Goal: Information Seeking & Learning: Learn about a topic

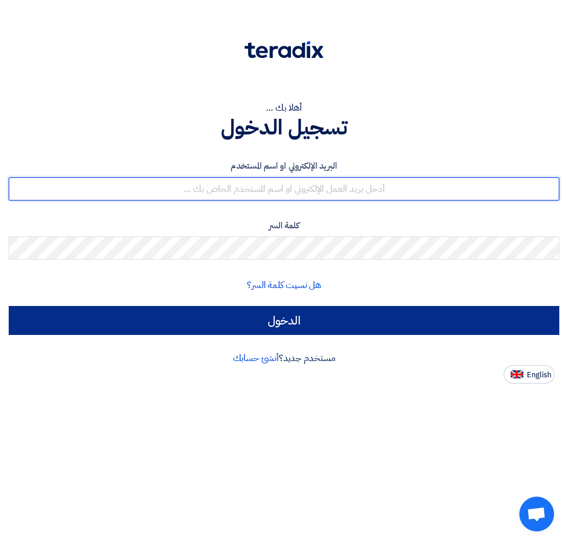
type input "[EMAIL_ADDRESS][DOMAIN_NAME]"
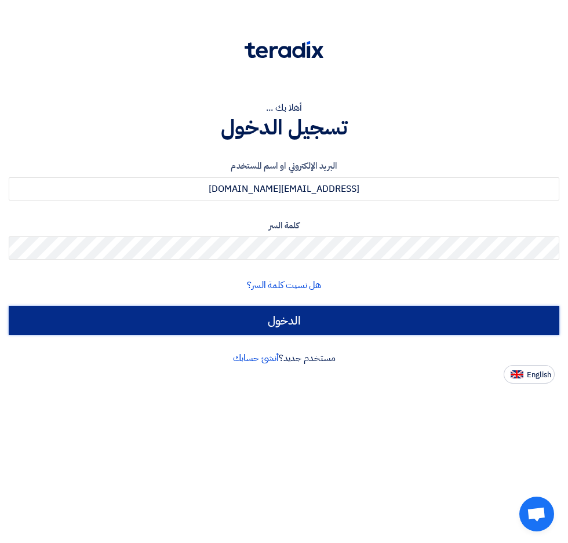
drag, startPoint x: 365, startPoint y: 324, endPoint x: 370, endPoint y: 289, distance: 35.7
click at [365, 324] on input "الدخول" at bounding box center [284, 320] width 550 height 29
type input "Sign in"
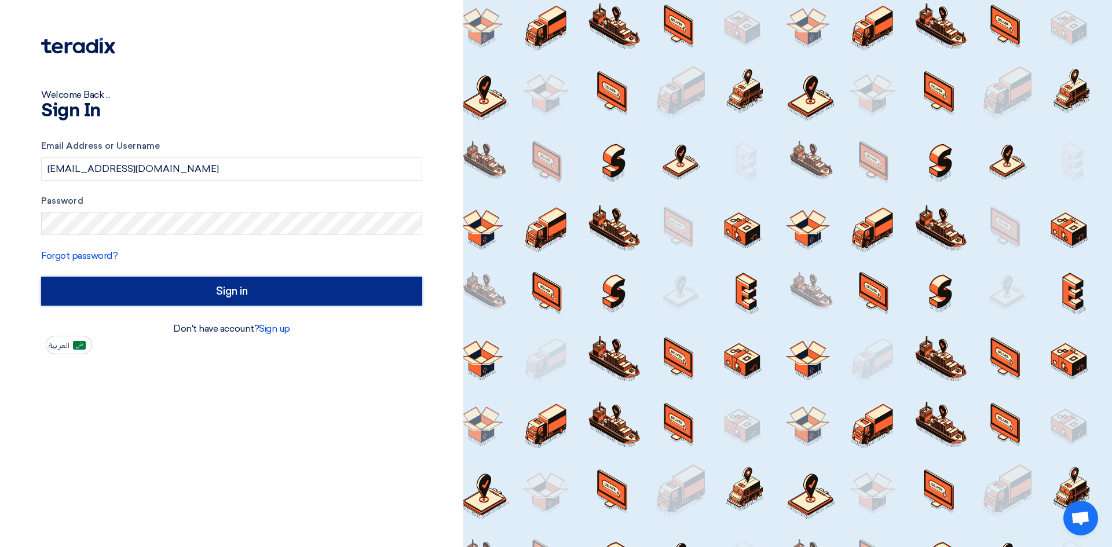
click at [221, 295] on input "Sign in" at bounding box center [231, 291] width 381 height 29
click at [223, 297] on input "Sign in" at bounding box center [231, 291] width 381 height 29
click at [333, 298] on input "Sign in" at bounding box center [231, 291] width 381 height 29
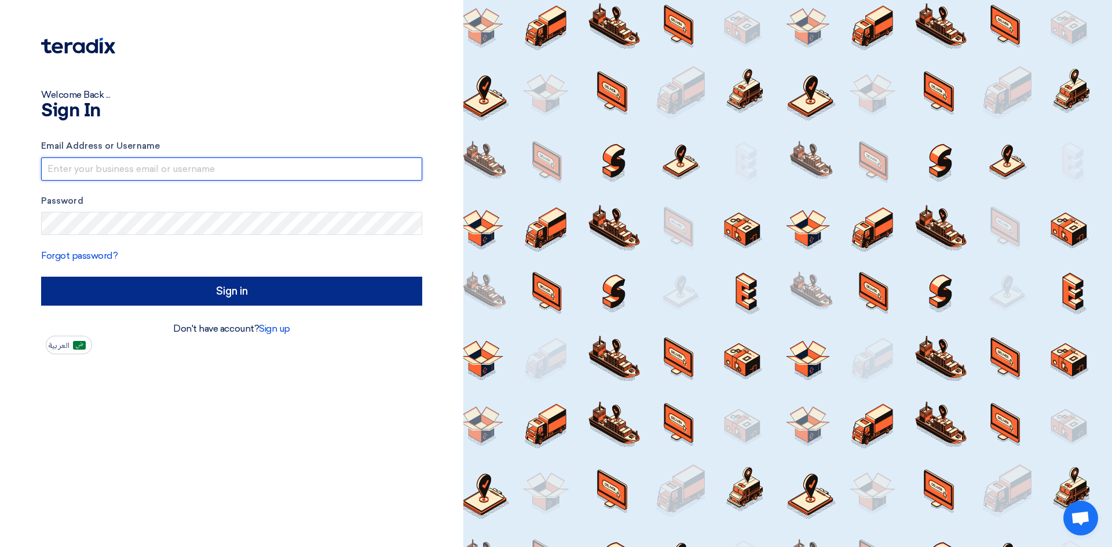
type input "[EMAIL_ADDRESS][DOMAIN_NAME]"
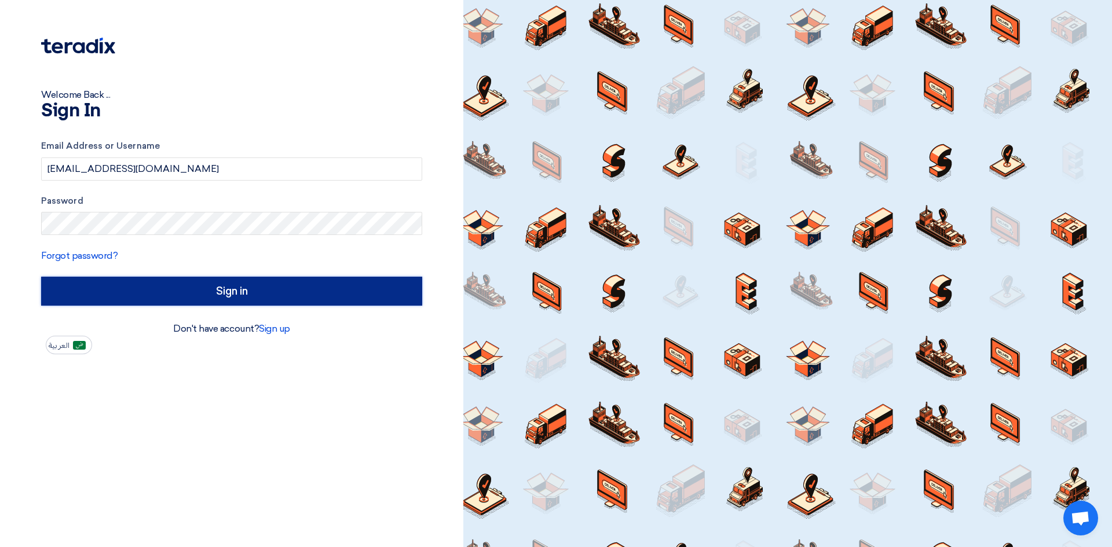
click at [198, 291] on input "Sign in" at bounding box center [231, 291] width 381 height 29
click at [212, 292] on input "Sign in" at bounding box center [231, 291] width 381 height 29
click at [211, 290] on input "Sign in" at bounding box center [231, 291] width 381 height 29
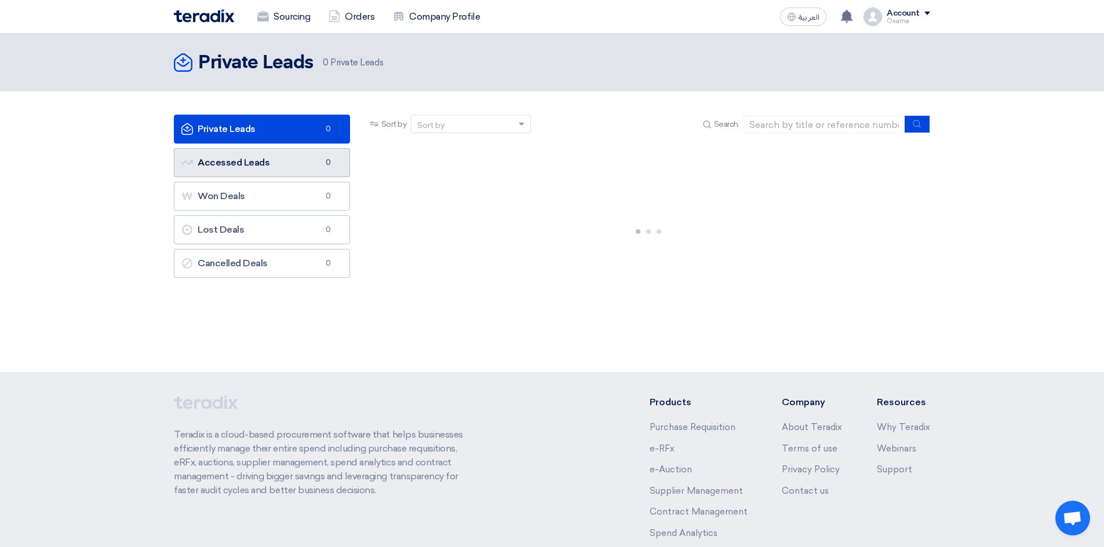
click at [262, 174] on link "Accessed Leads Accessed Leads 0" at bounding box center [262, 162] width 176 height 29
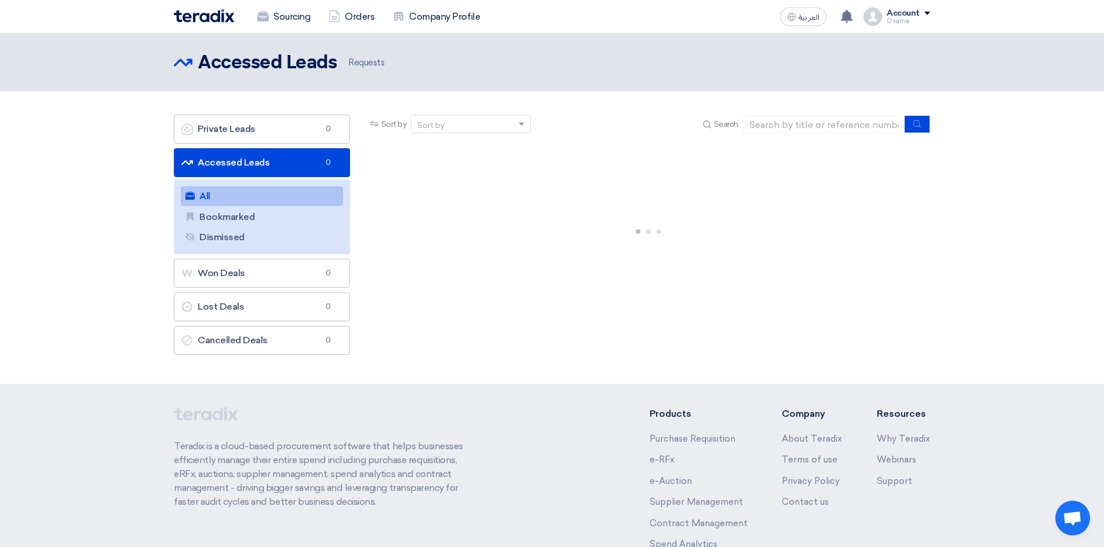
click at [232, 197] on link "All All" at bounding box center [262, 197] width 162 height 20
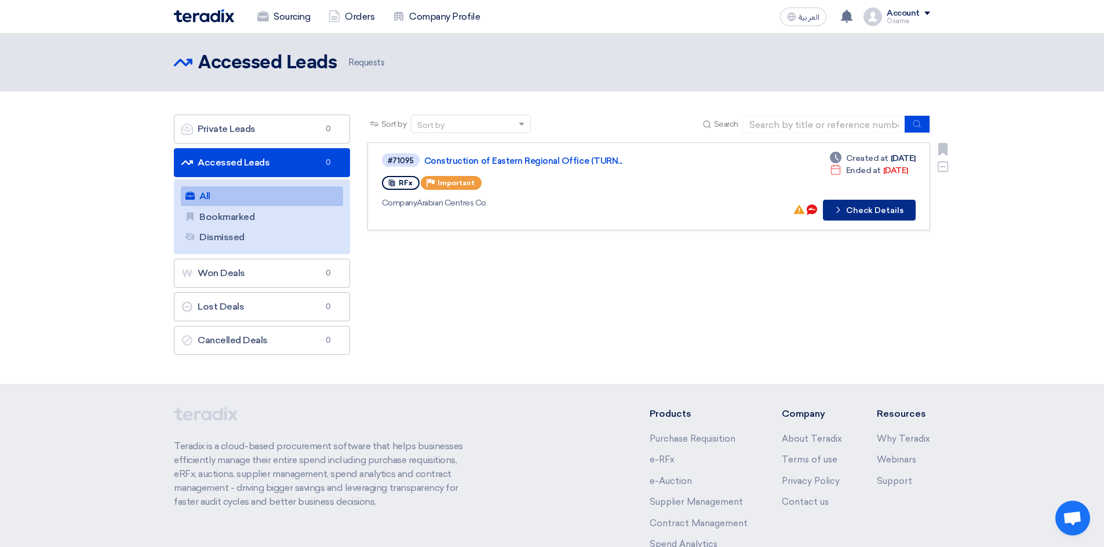
click at [867, 208] on button "Check details Check Details" at bounding box center [869, 210] width 93 height 21
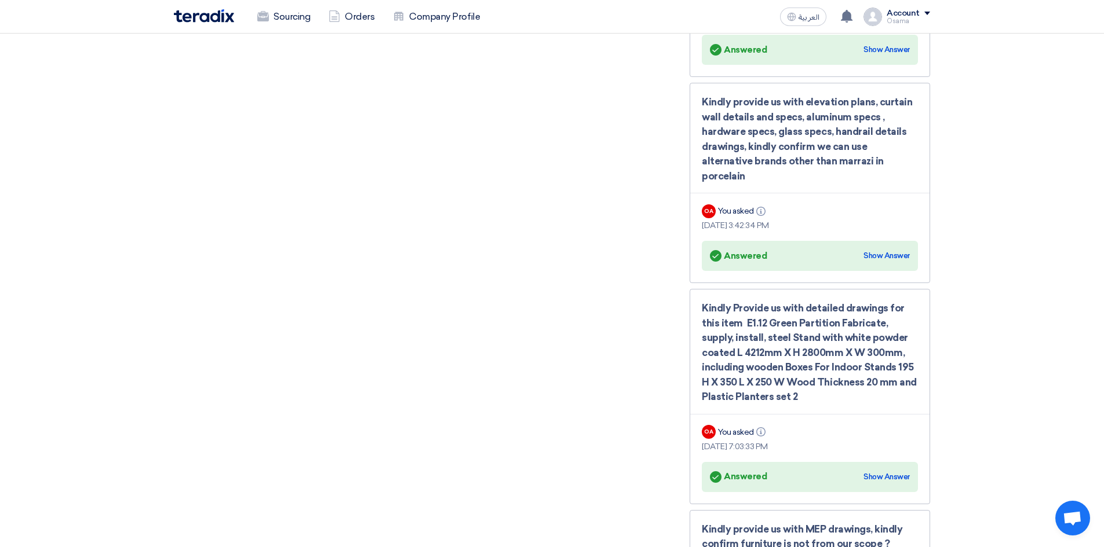
scroll to position [2864, 0]
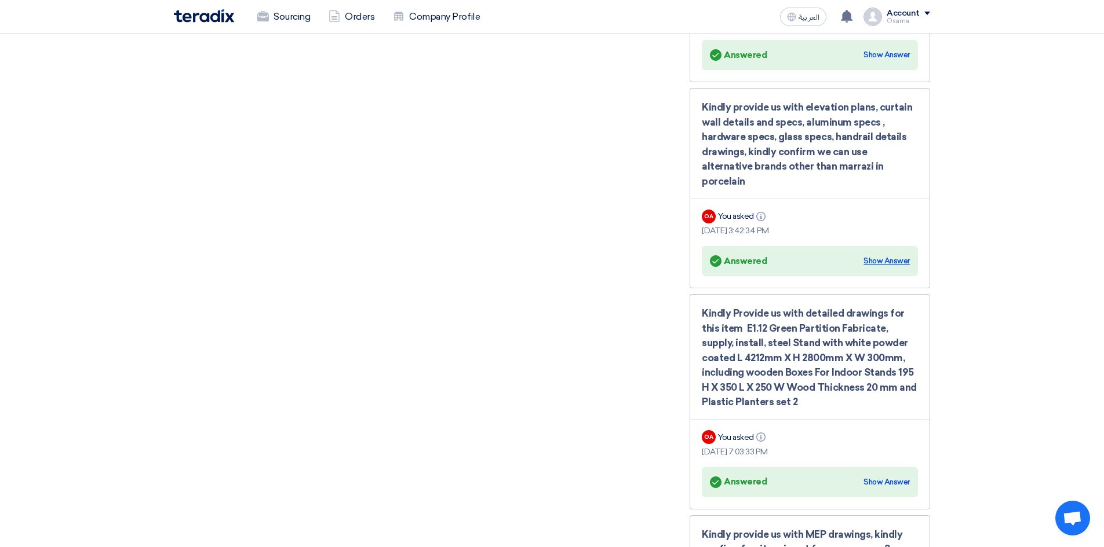
click at [894, 255] on div "Show Answer" at bounding box center [886, 261] width 46 height 12
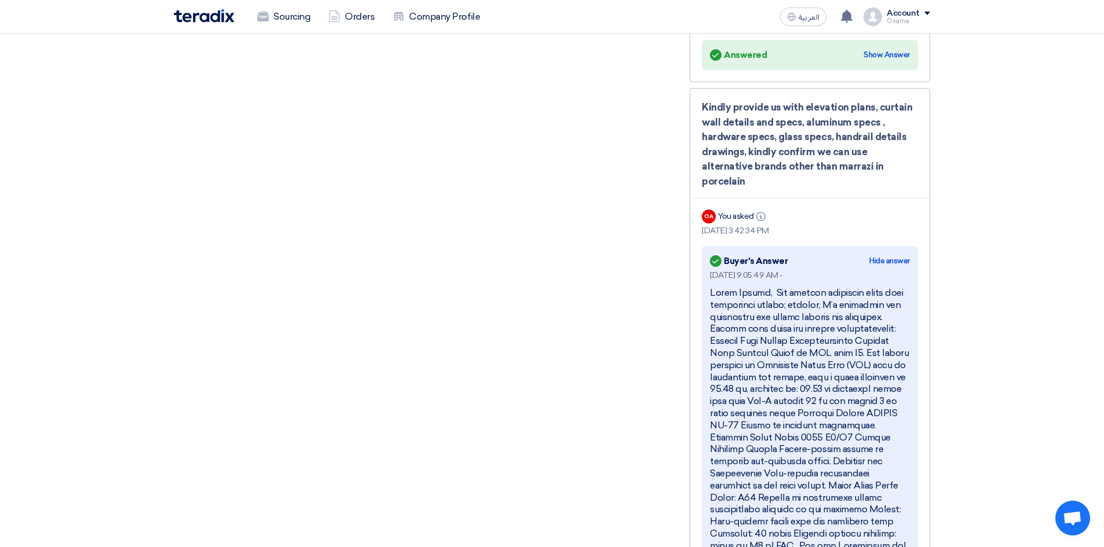
click at [793, 287] on div at bounding box center [810, 443] width 200 height 313
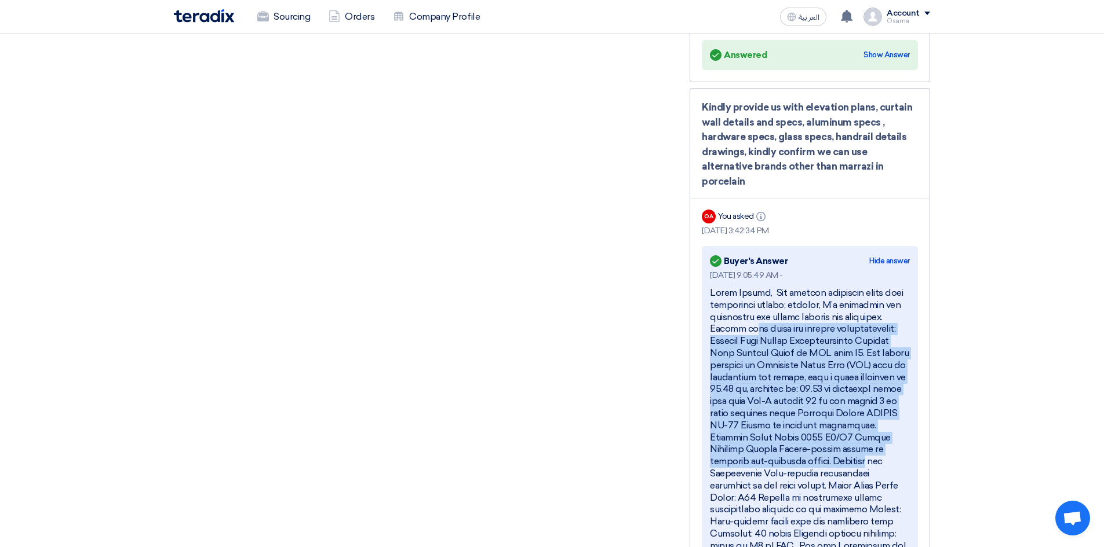
drag, startPoint x: 710, startPoint y: 283, endPoint x: 843, endPoint y: 423, distance: 193.0
click at [843, 423] on div at bounding box center [810, 443] width 200 height 313
copy div "Please find below the related specifications: Curtain Wall System Specification…"
